Goal: Task Accomplishment & Management: Manage account settings

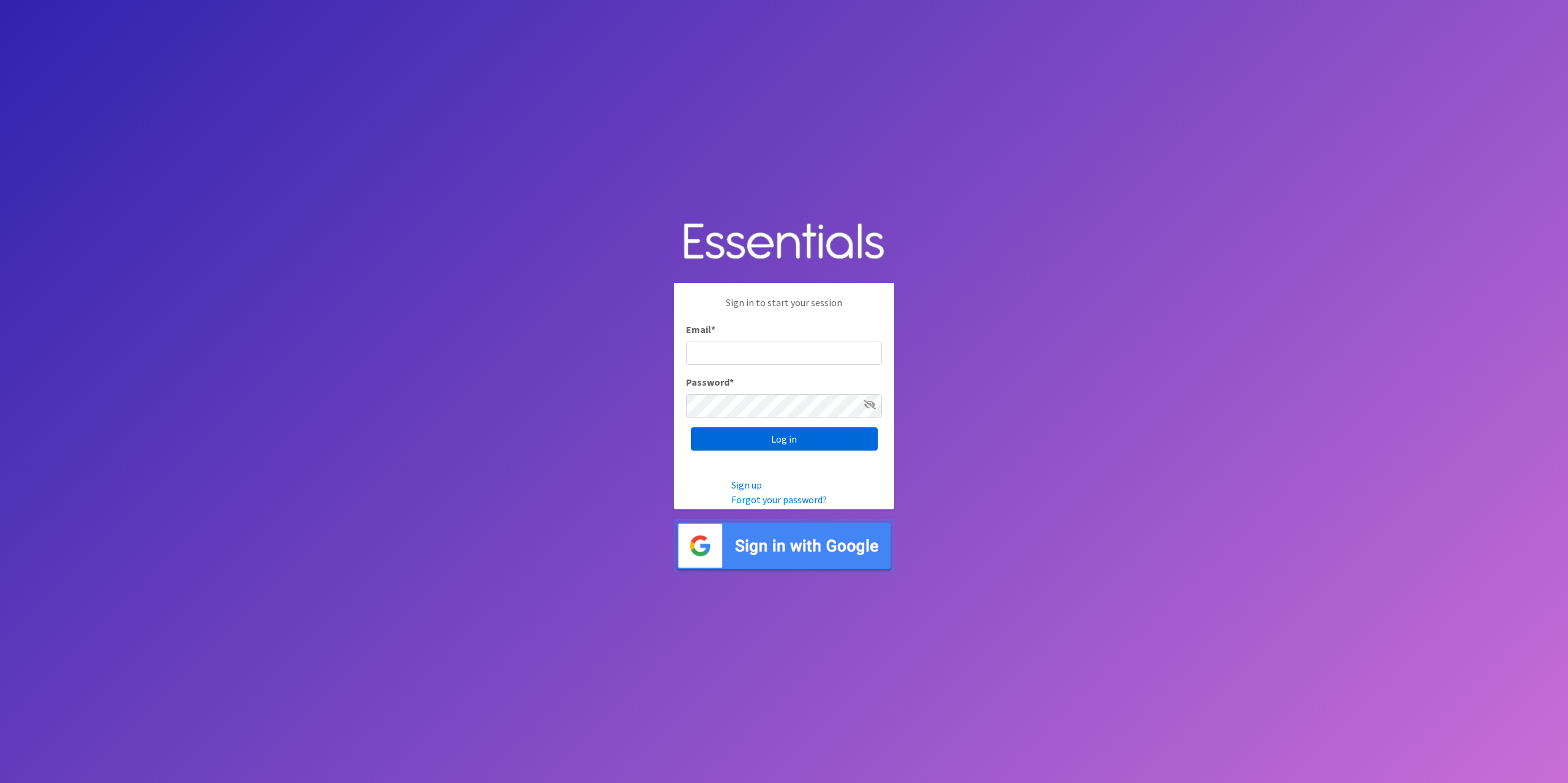
type input "[EMAIL_ADDRESS][DOMAIN_NAME]"
click at [796, 440] on input "Log in" at bounding box center [784, 439] width 187 height 23
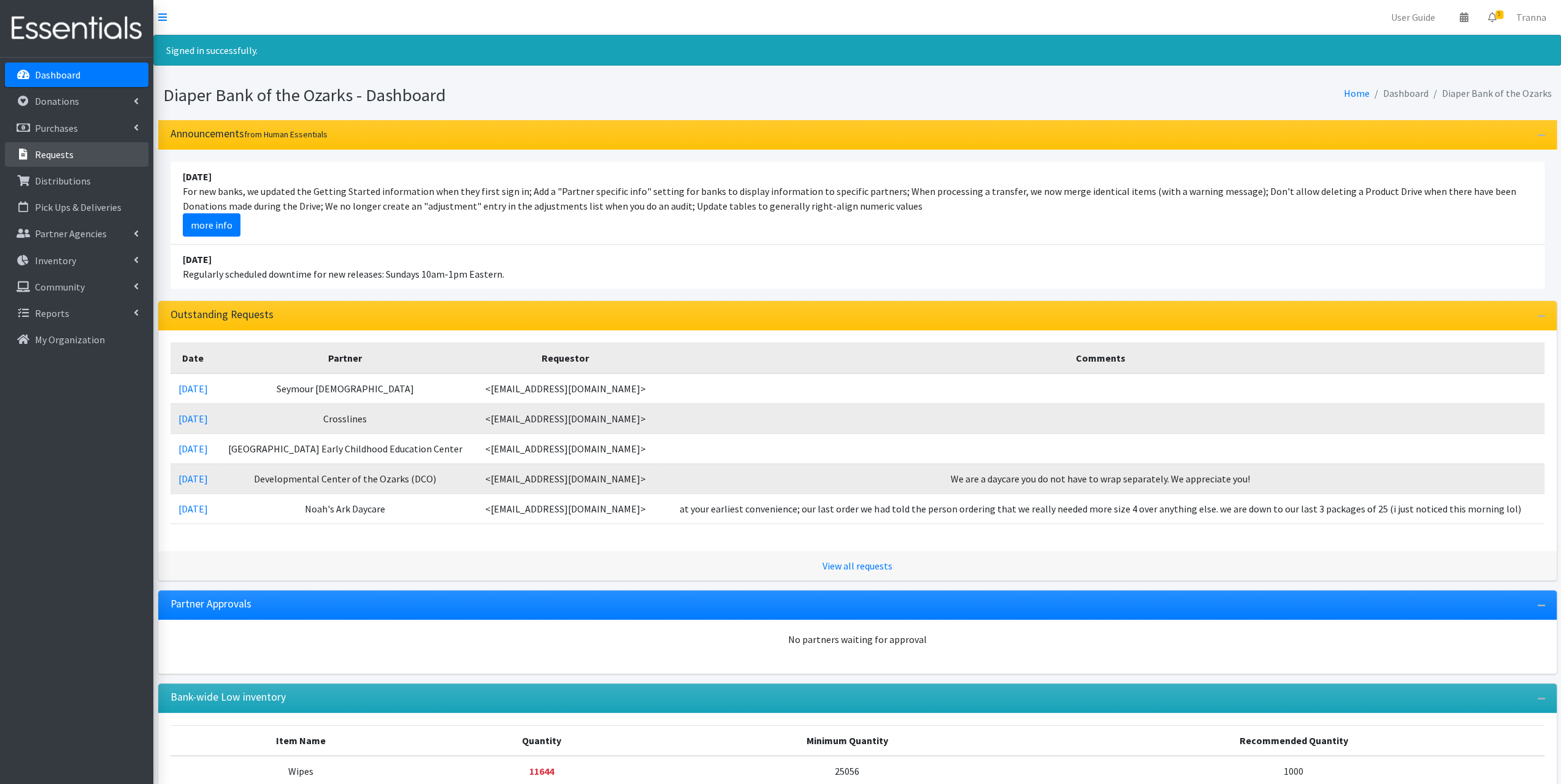
click at [78, 158] on link "Requests" at bounding box center [76, 155] width 143 height 25
